Goal: Information Seeking & Learning: Learn about a topic

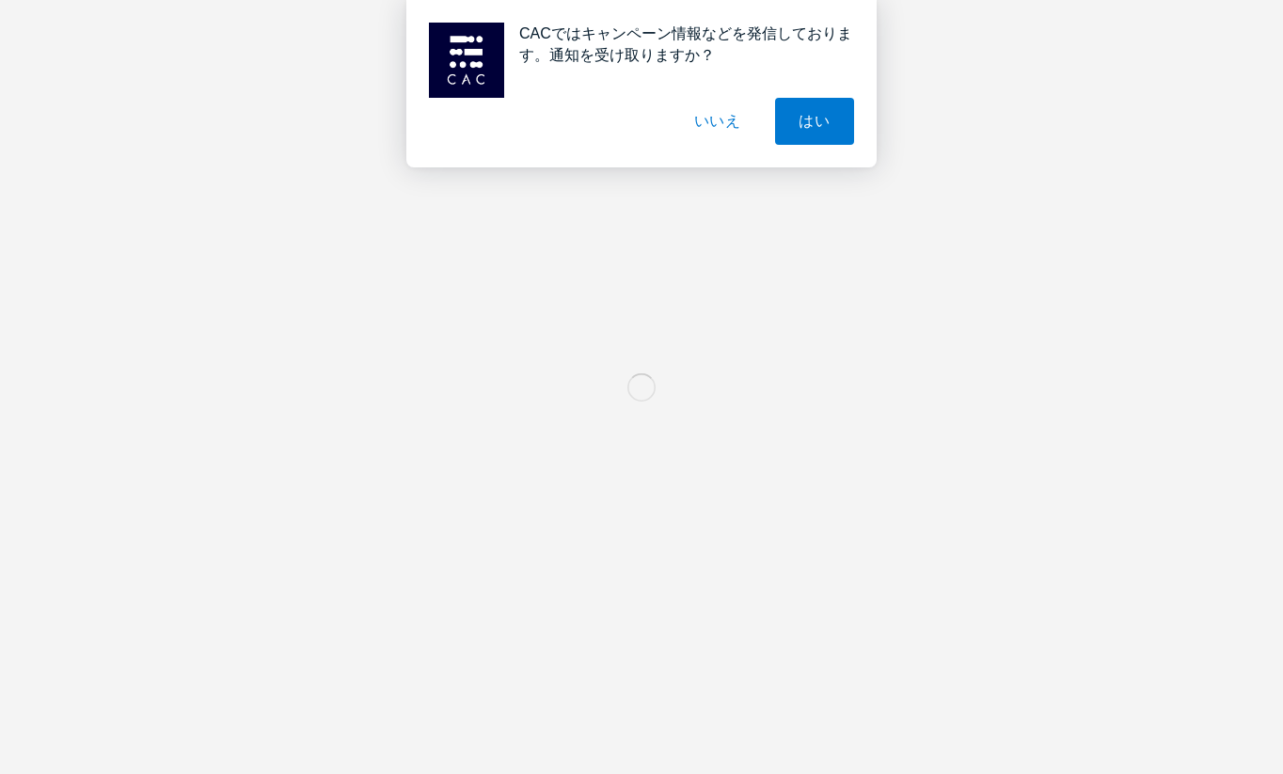
click at [723, 121] on button "いいえ" at bounding box center [718, 121] width 94 height 47
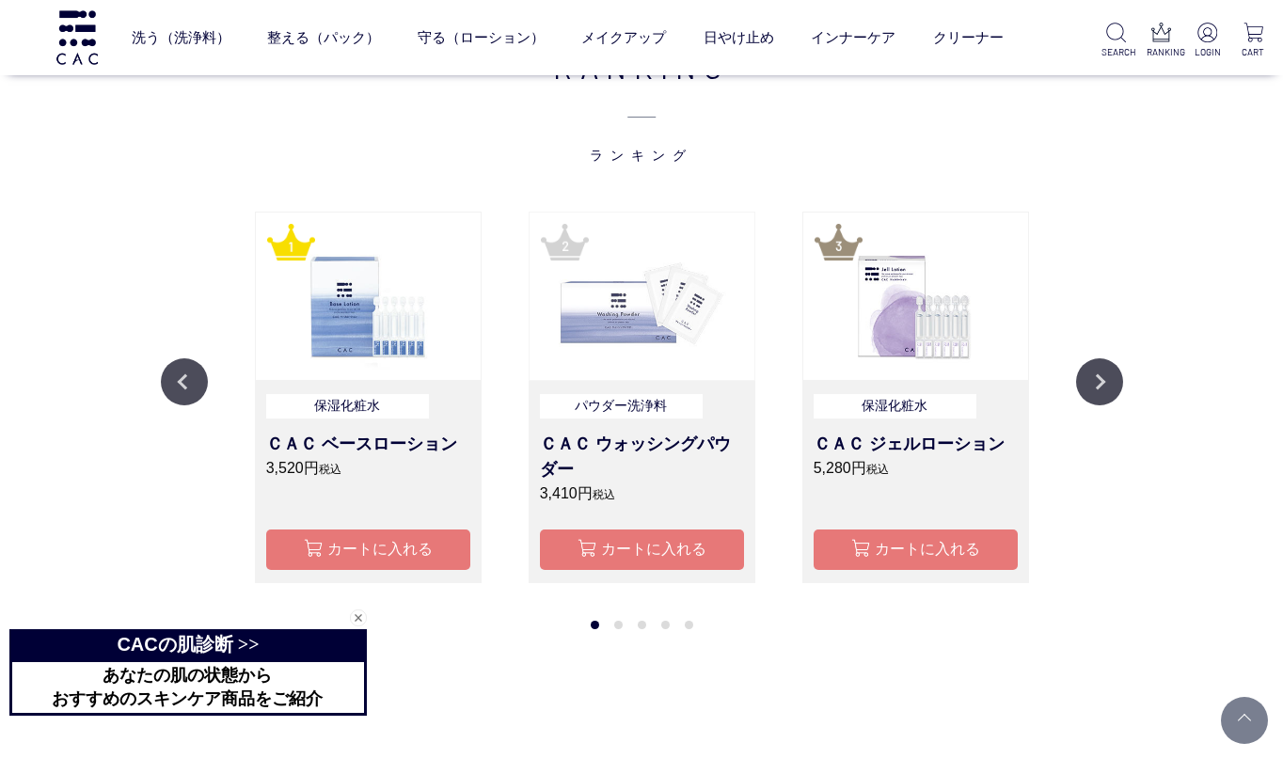
scroll to position [1965, 0]
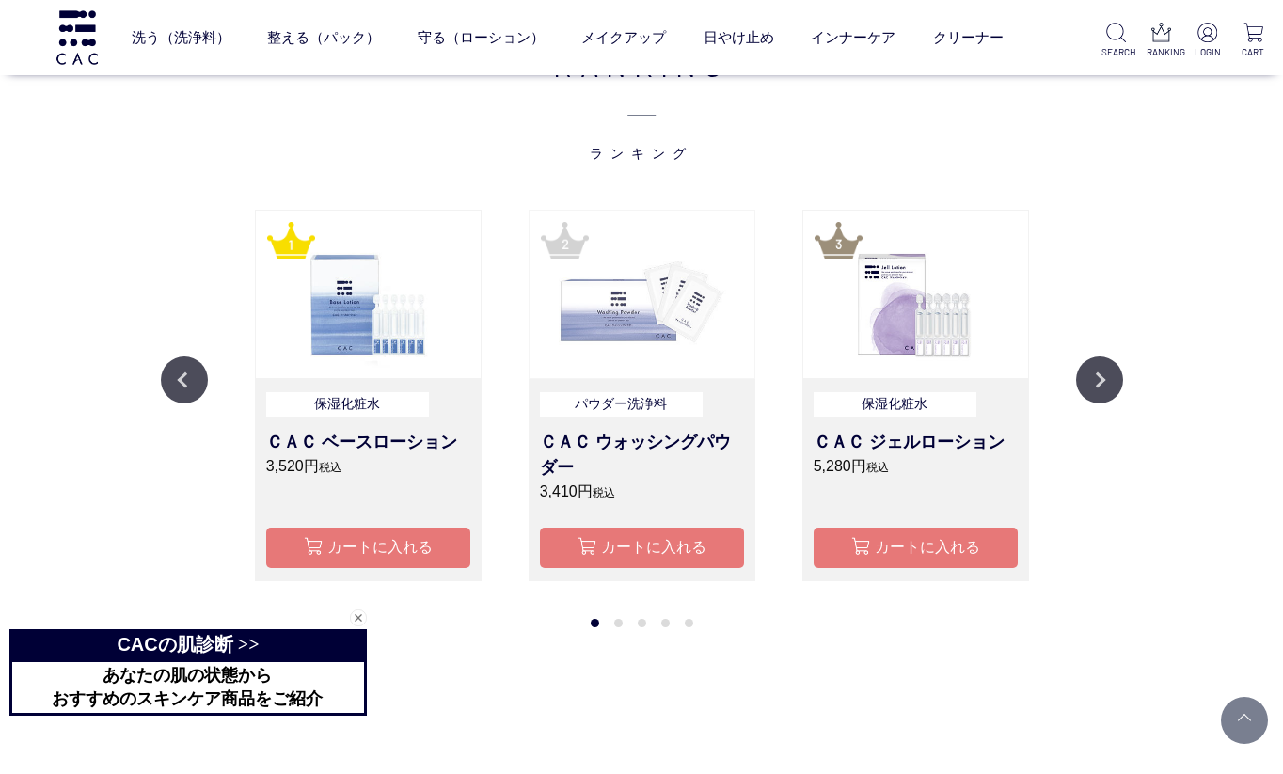
click at [647, 355] on img at bounding box center [642, 294] width 225 height 167
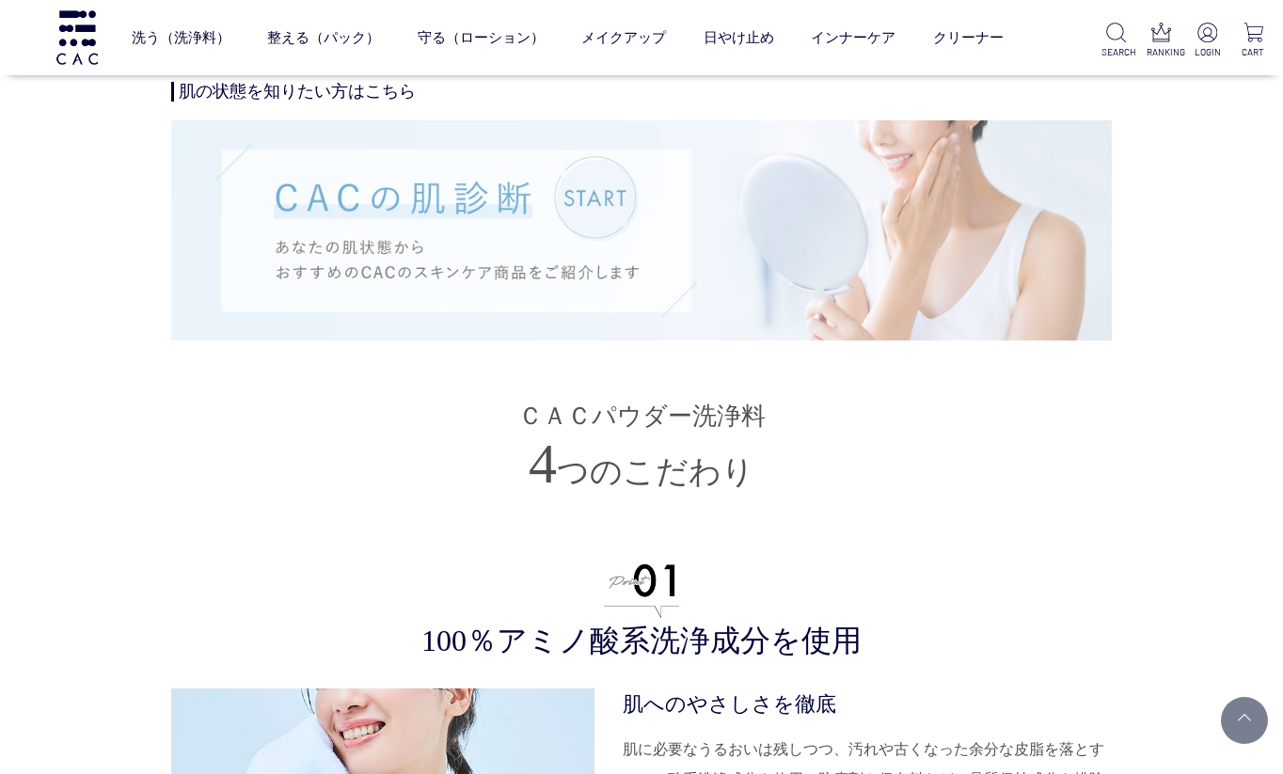
scroll to position [3811, 0]
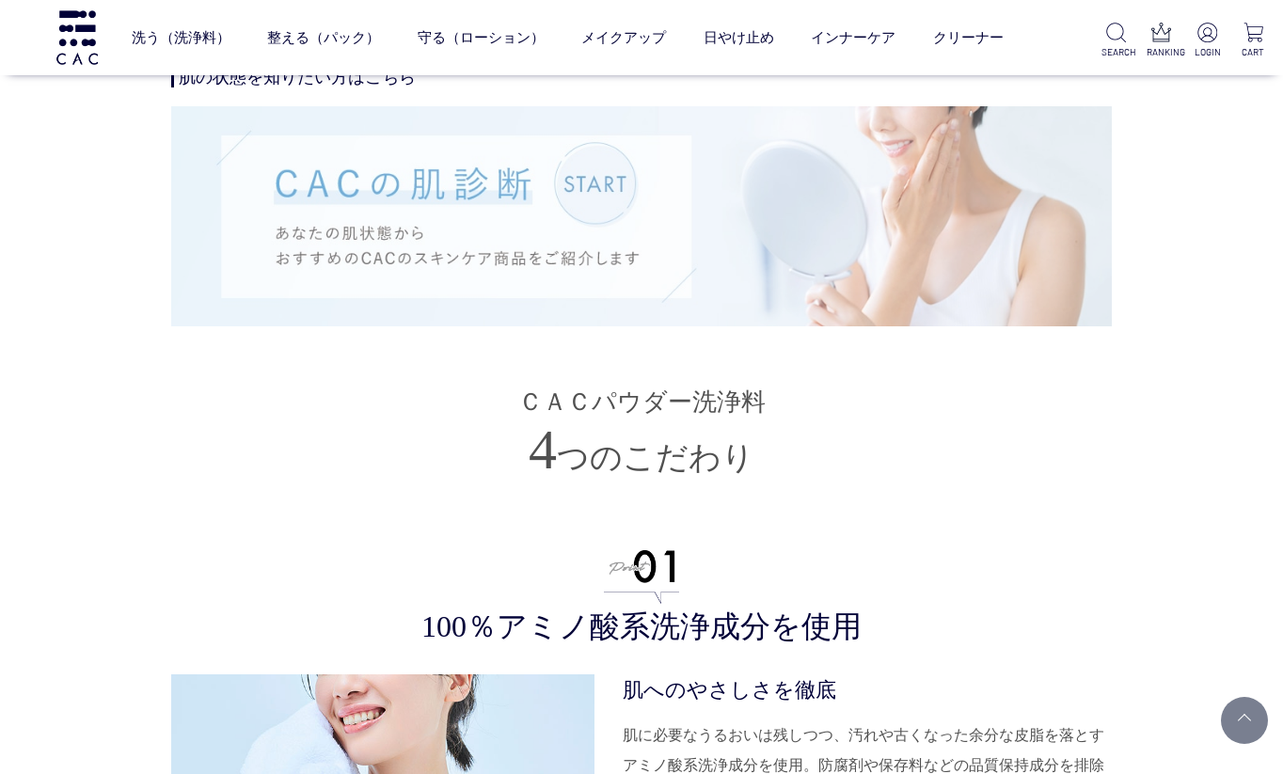
click at [586, 195] on img at bounding box center [641, 215] width 941 height 219
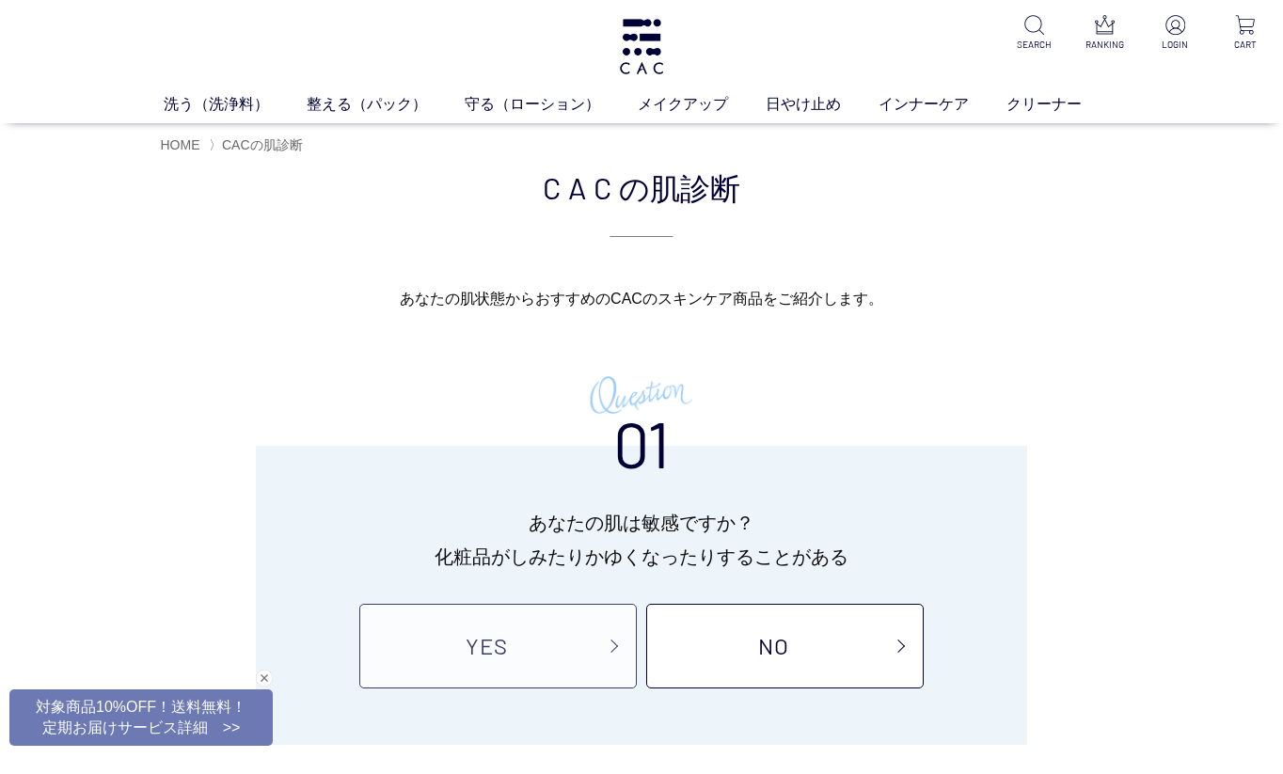
click at [537, 645] on link "YES" at bounding box center [498, 646] width 278 height 85
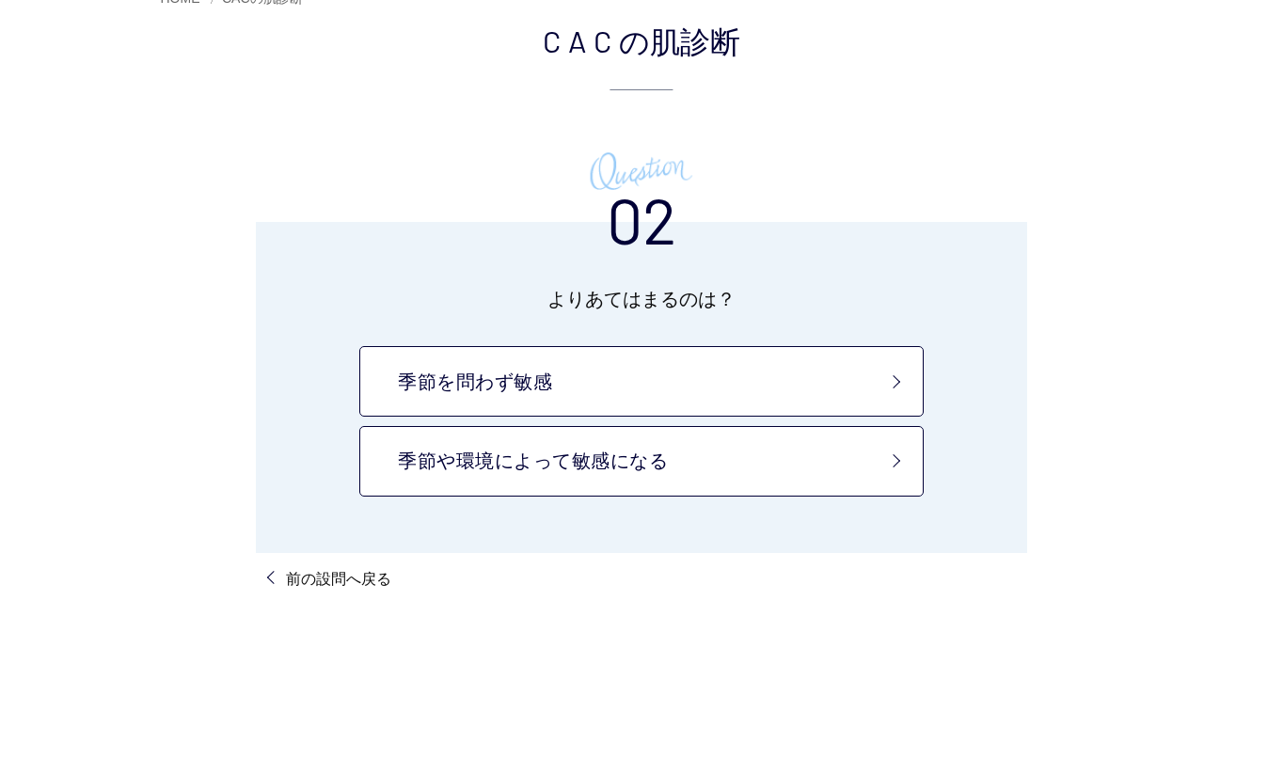
scroll to position [154, 0]
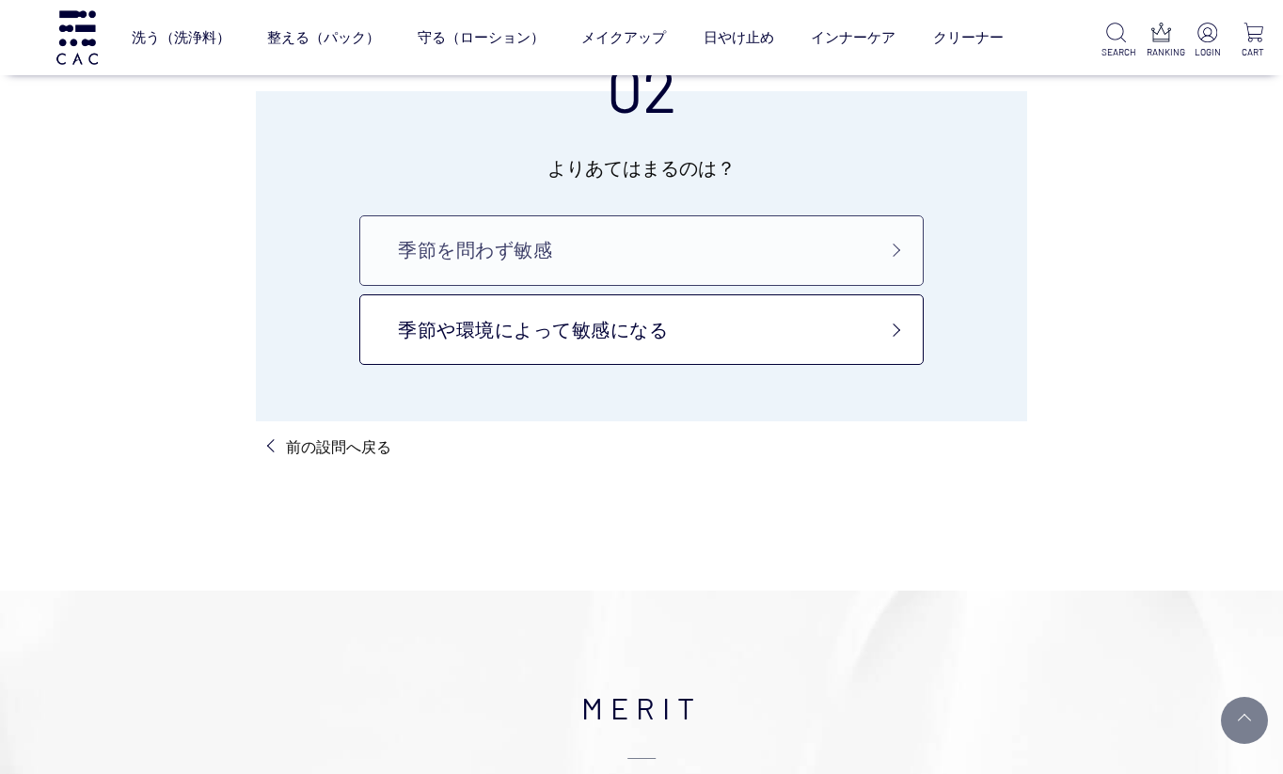
click at [560, 266] on link "季節を問わず敏感" at bounding box center [641, 250] width 564 height 71
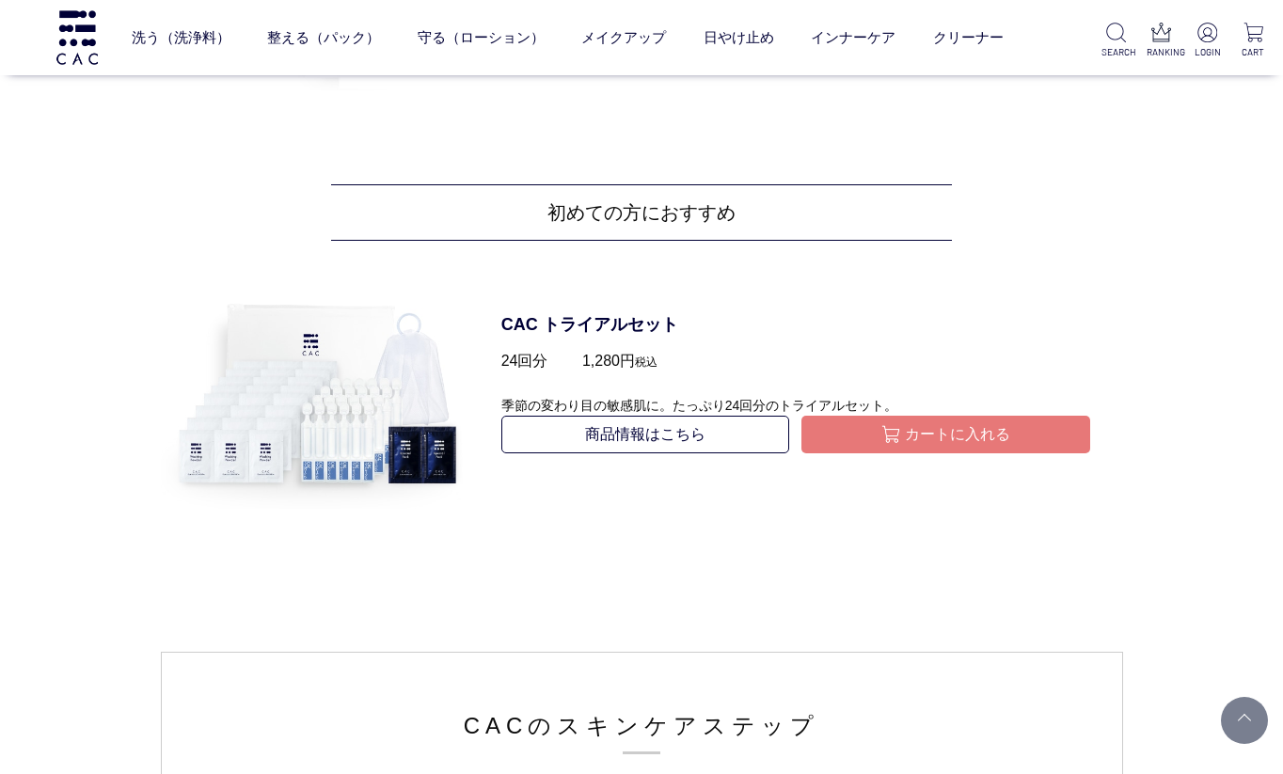
scroll to position [2438, 0]
